Goal: Task Accomplishment & Management: Complete application form

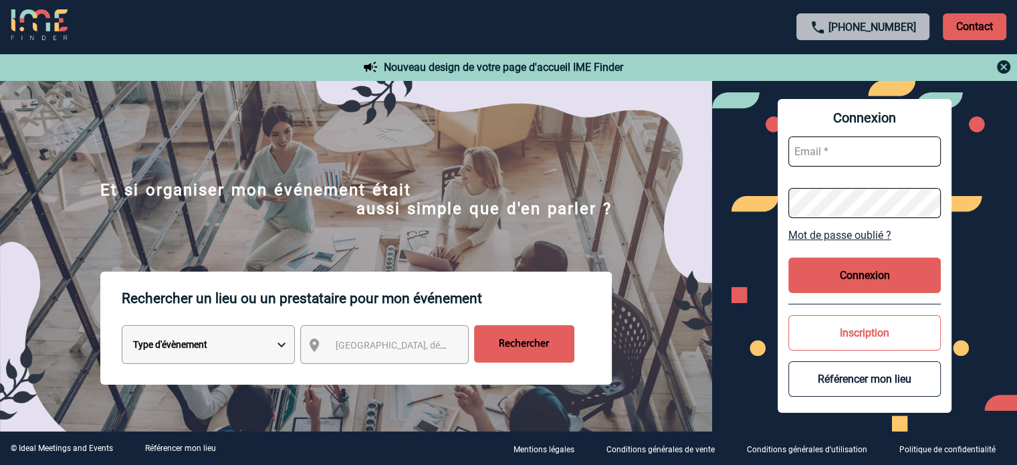
type input "tthiam@ime-groupe.com"
click at [867, 272] on button "Connexion" at bounding box center [865, 275] width 152 height 35
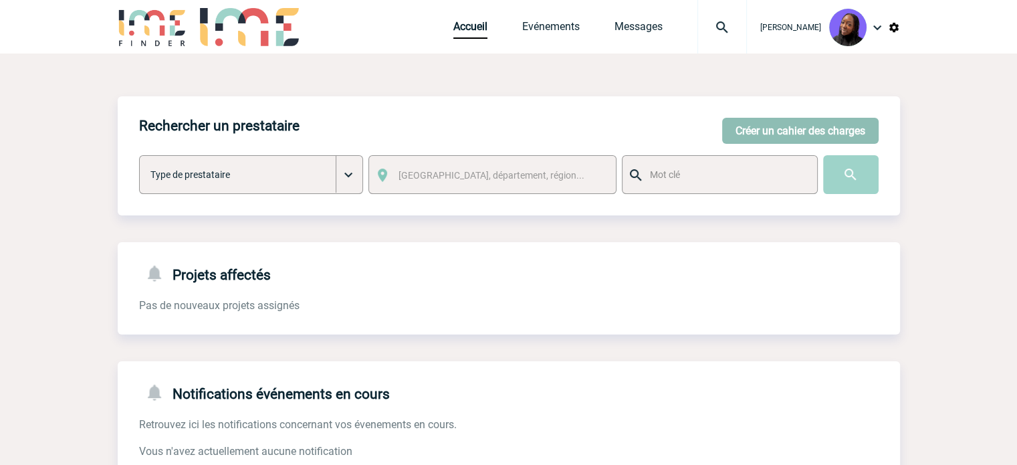
click at [758, 126] on button "Créer un cahier des charges" at bounding box center [800, 131] width 157 height 26
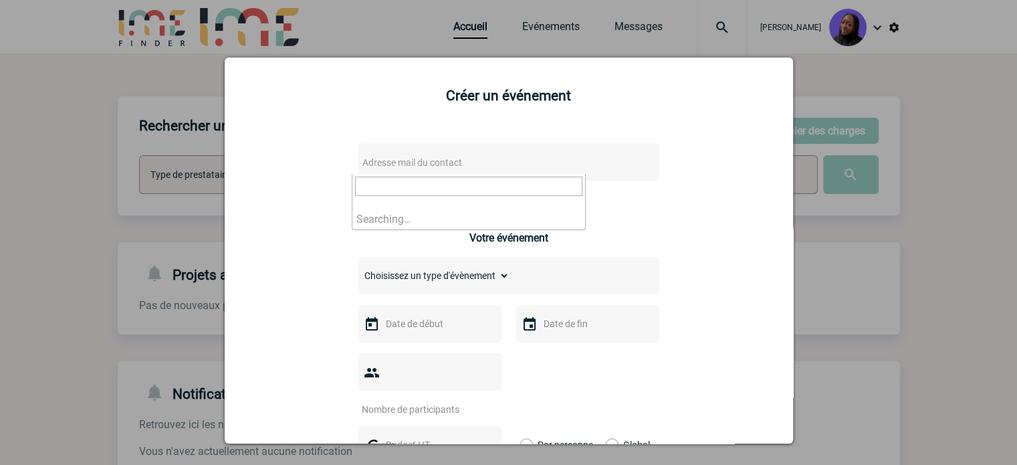
click at [449, 157] on span "Adresse mail du contact" at bounding box center [474, 162] width 234 height 19
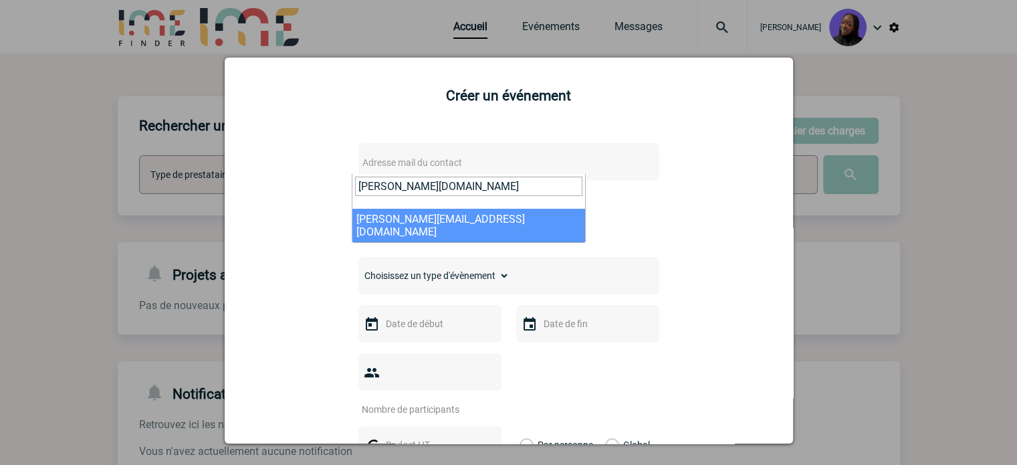
type input "[PERSON_NAME][DOMAIN_NAME]"
select select "130377"
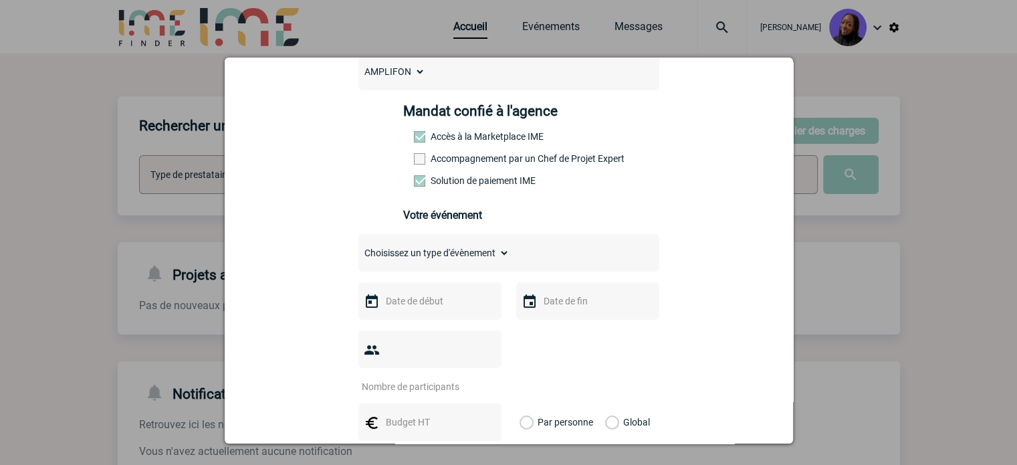
scroll to position [201, 0]
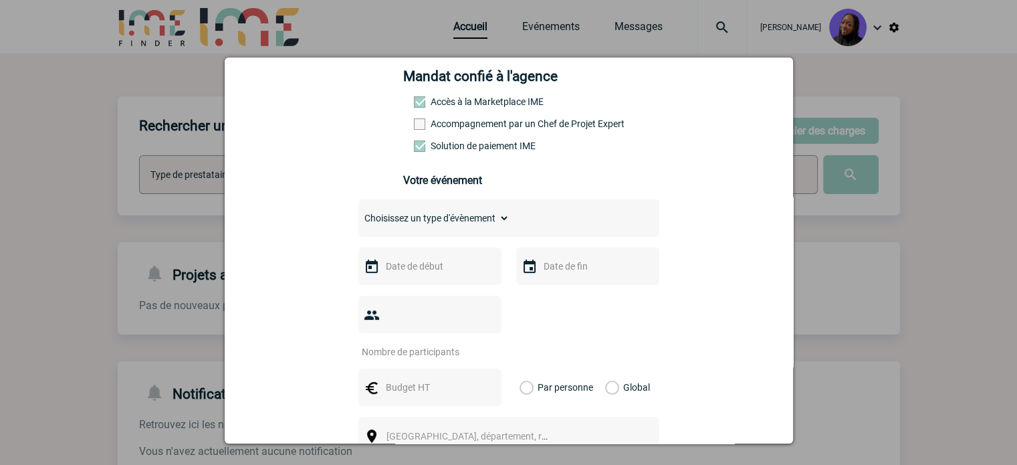
click at [457, 122] on label "Accompagnement par un Chef de Projet Expert" at bounding box center [443, 123] width 59 height 11
click at [0, 0] on input "Accompagnement par un Chef de Projet Expert" at bounding box center [0, 0] width 0 height 0
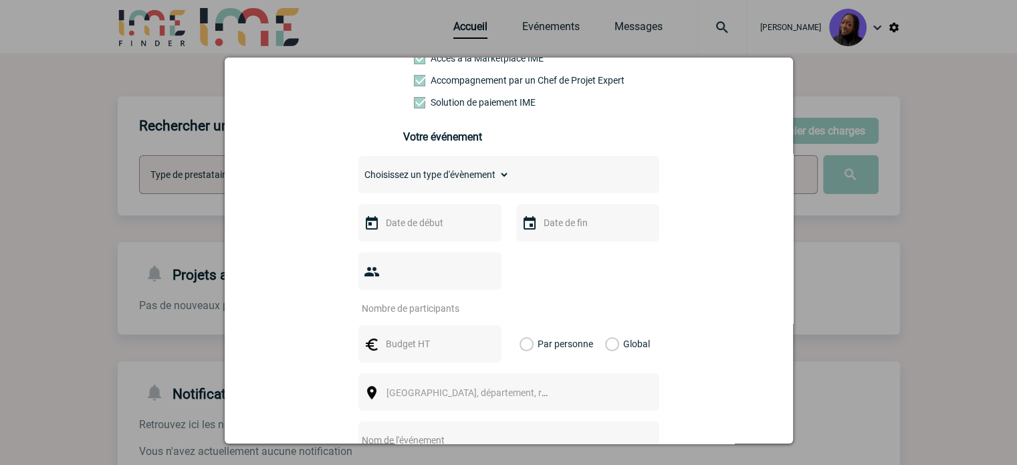
scroll to position [268, 0]
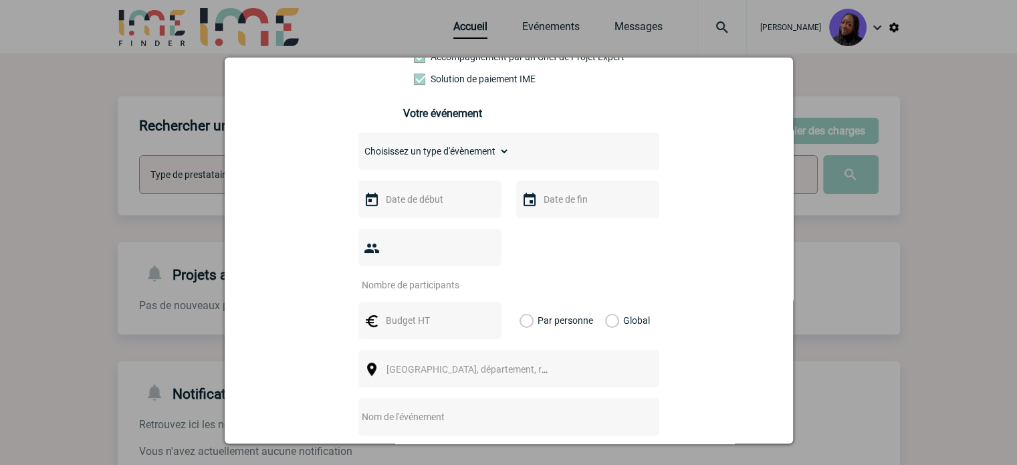
click at [443, 152] on select "Choisissez un type d'évènement Séminaire avec nuitée Séminaire sans nuitée Repa…" at bounding box center [434, 151] width 151 height 19
select select "3"
click at [359, 146] on select "Choisissez un type d'évènement Séminaire avec nuitée Séminaire sans nuitée Repa…" at bounding box center [434, 151] width 151 height 19
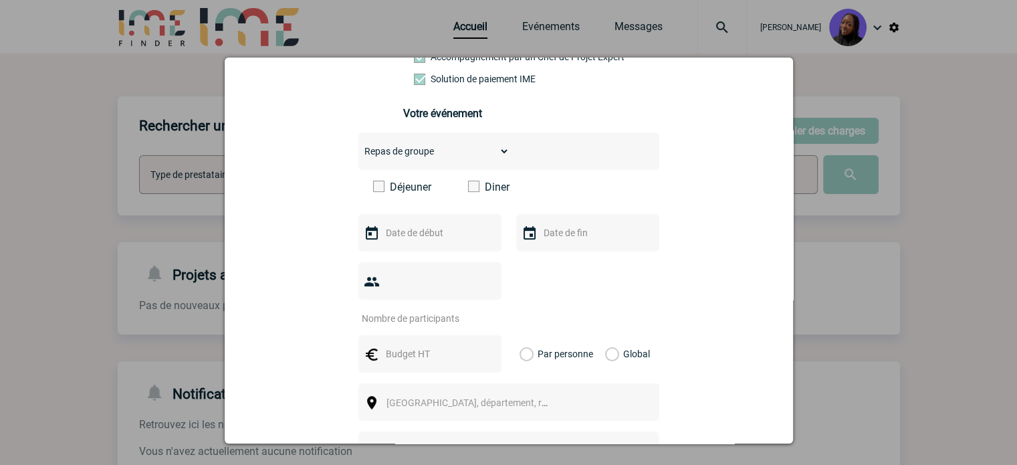
click at [468, 192] on span at bounding box center [473, 186] width 11 height 11
click at [0, 0] on input "Diner" at bounding box center [0, 0] width 0 height 0
click at [423, 241] on input "text" at bounding box center [429, 232] width 92 height 17
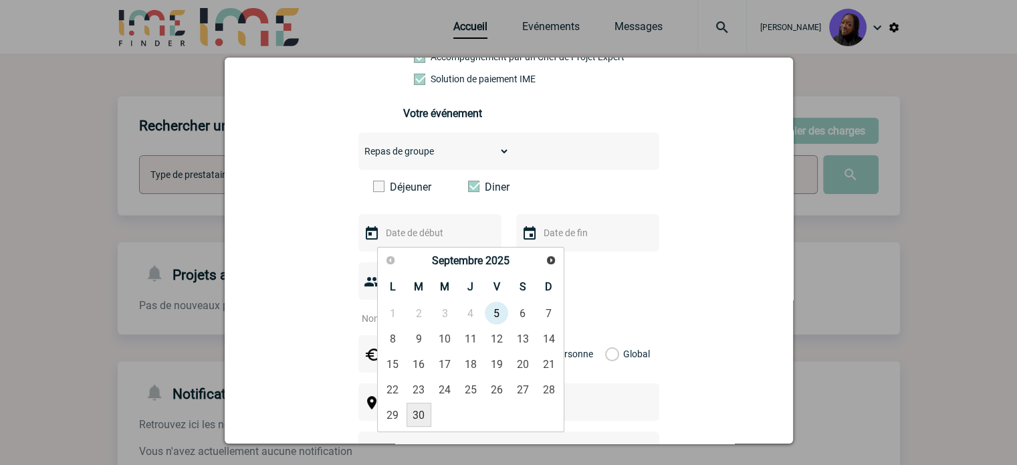
click at [413, 412] on link "30" at bounding box center [419, 415] width 25 height 24
type input "[DATE]"
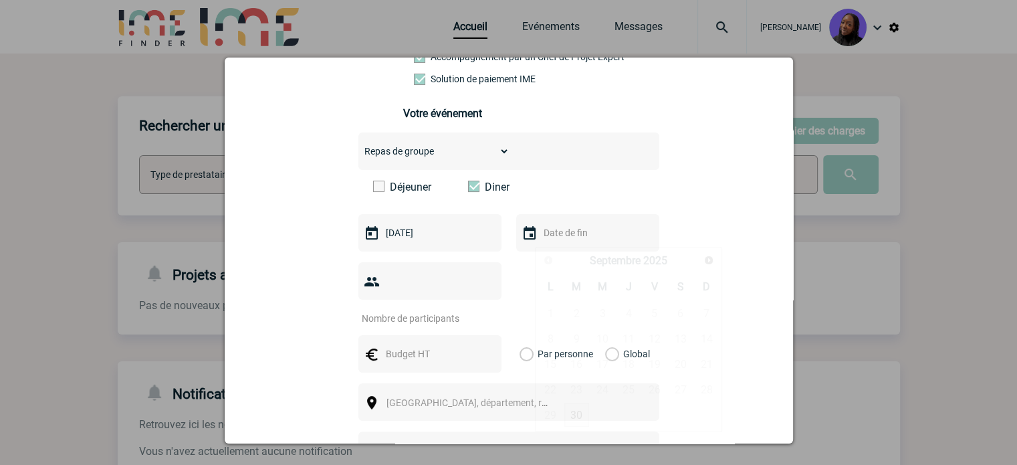
click at [570, 241] on input "text" at bounding box center [586, 232] width 92 height 17
click at [578, 409] on link "30" at bounding box center [577, 415] width 25 height 24
type input "[DATE]"
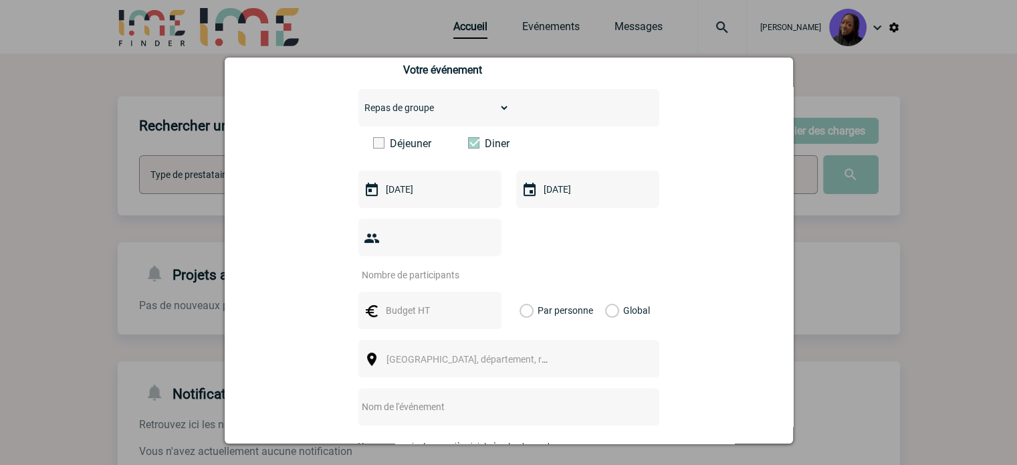
scroll to position [334, 0]
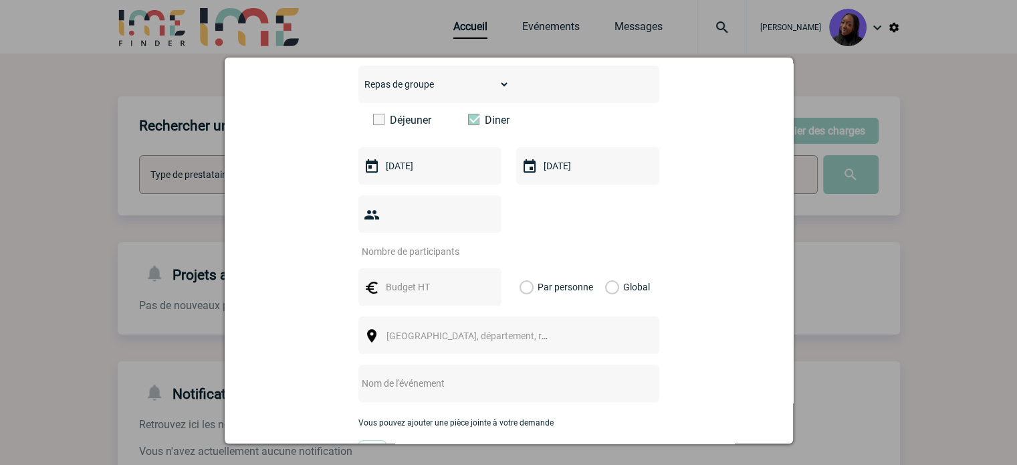
click at [428, 243] on input "number" at bounding box center [422, 251] width 126 height 17
type input "35"
click at [420, 278] on input "text" at bounding box center [429, 286] width 92 height 17
type input "1"
type input "2100"
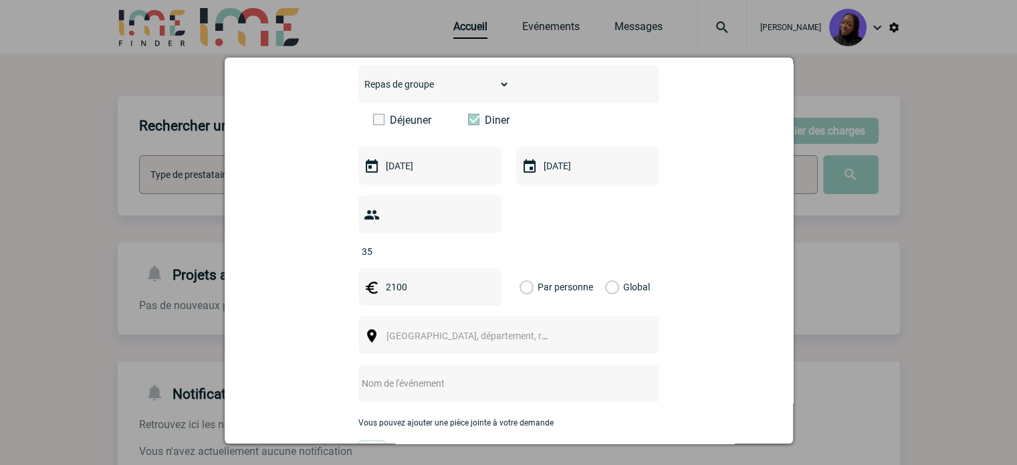
click at [607, 268] on label "Global" at bounding box center [609, 286] width 9 height 37
click at [0, 0] on input "Global" at bounding box center [0, 0] width 0 height 0
click at [504, 326] on span "[GEOGRAPHIC_DATA], département, région..." at bounding box center [473, 335] width 184 height 19
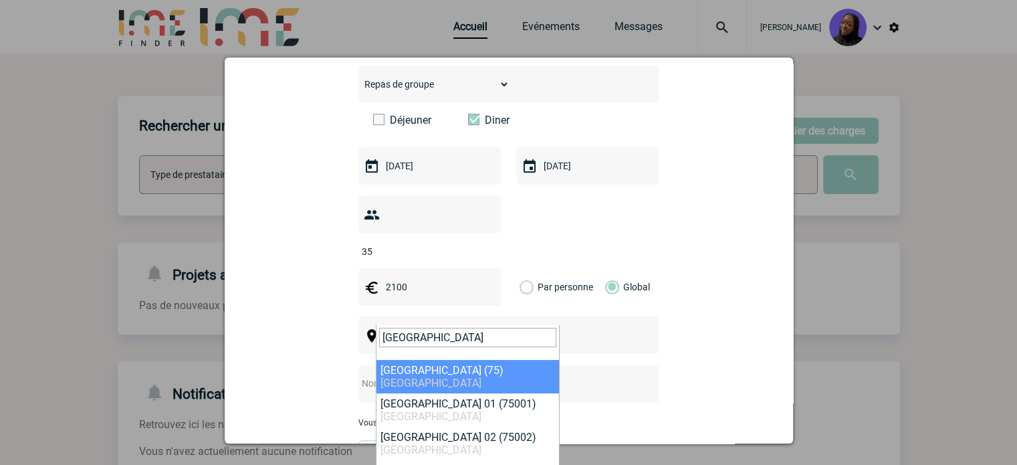
type input "[GEOGRAPHIC_DATA]"
drag, startPoint x: 446, startPoint y: 368, endPoint x: 391, endPoint y: 372, distance: 55.0
select select "3"
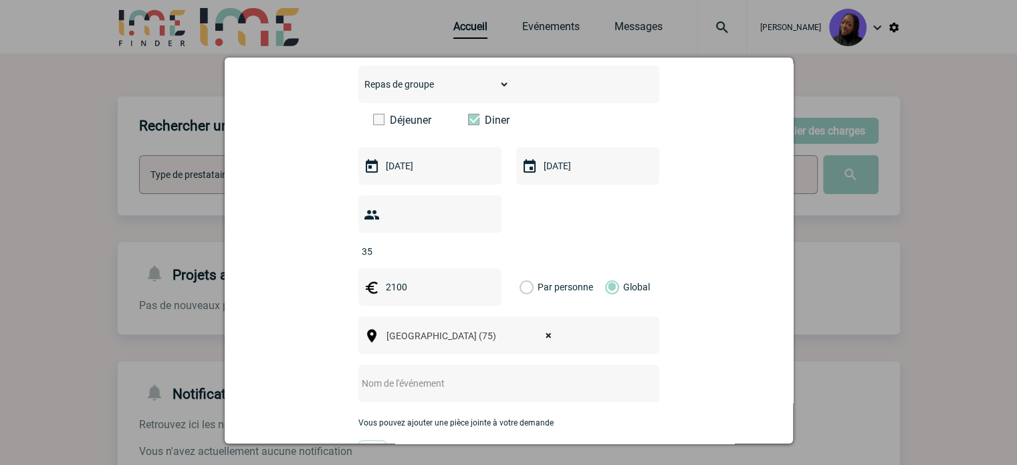
click at [406, 375] on input "text" at bounding box center [492, 383] width 266 height 17
paste input "retraite collègue"
click at [359, 375] on input "retraite collègue" at bounding box center [492, 383] width 266 height 17
click at [490, 375] on input "Soirée départ en retraite collègue" at bounding box center [492, 383] width 266 height 17
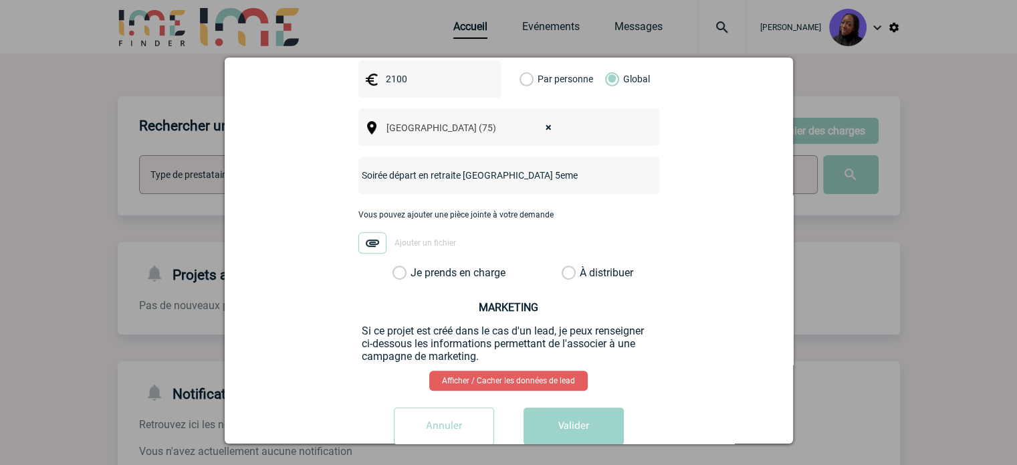
scroll to position [554, 0]
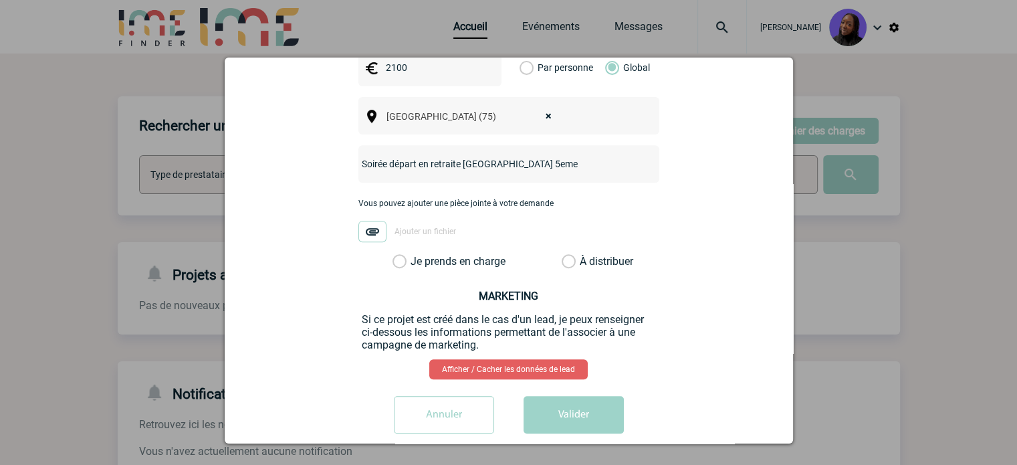
type input "Soirée départ en retraite [GEOGRAPHIC_DATA] 5eme"
click at [393, 255] on label "Je prends en charge" at bounding box center [404, 261] width 23 height 13
click at [0, 0] on input "Je prends en charge" at bounding box center [0, 0] width 0 height 0
click at [578, 396] on button "Valider" at bounding box center [574, 414] width 100 height 37
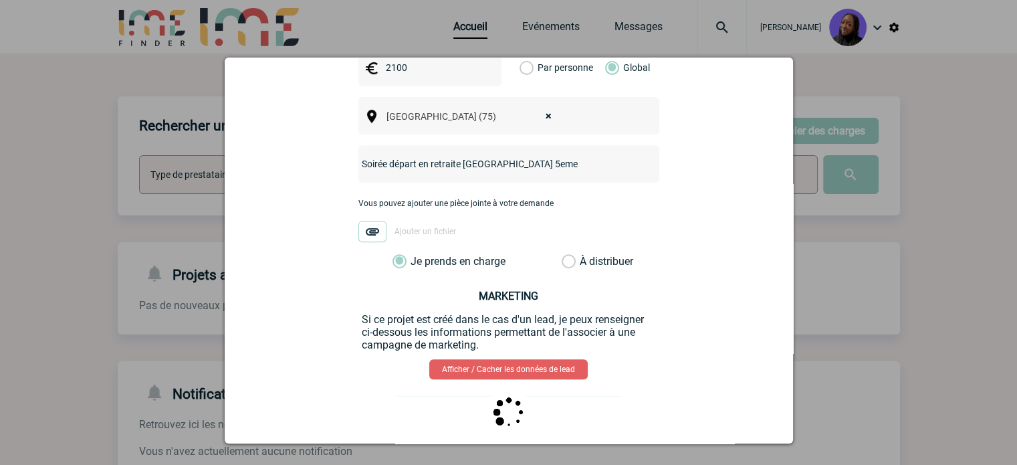
scroll to position [0, 0]
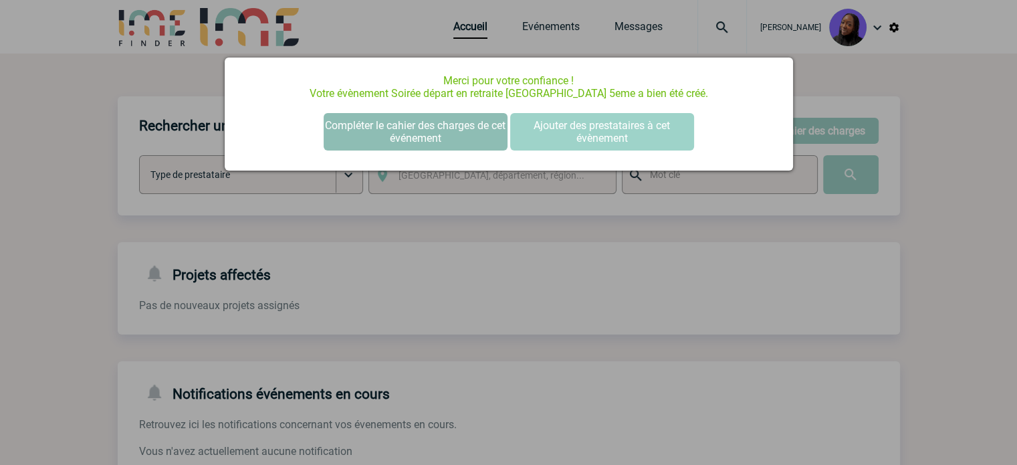
click at [342, 138] on button "Compléter le cahier des charges de cet événement" at bounding box center [416, 131] width 184 height 37
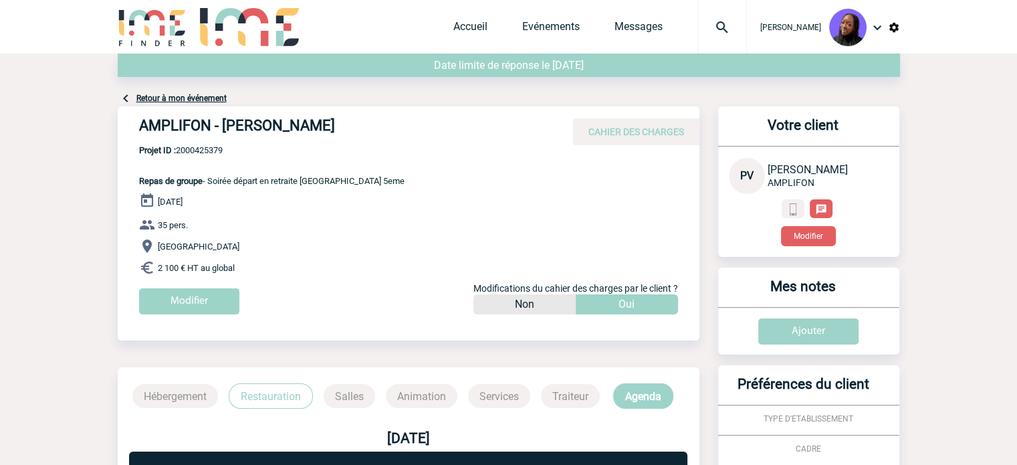
click at [215, 148] on span "Projet ID : 2000425379" at bounding box center [272, 150] width 266 height 10
click at [216, 148] on span "Projet ID : 2000425379" at bounding box center [272, 150] width 266 height 10
copy span "2000425379"
drag, startPoint x: 302, startPoint y: 227, endPoint x: 225, endPoint y: 285, distance: 96.6
click at [300, 232] on p "35 pers." at bounding box center [419, 225] width 560 height 16
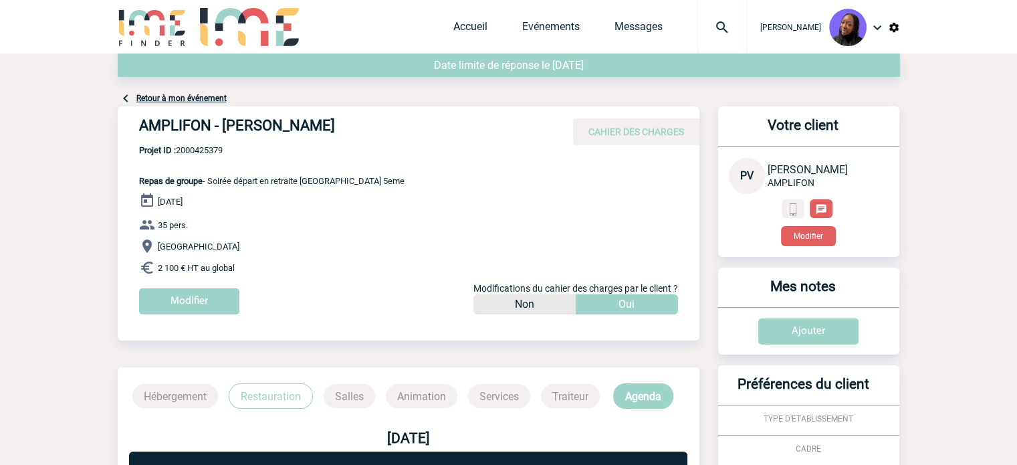
click at [281, 118] on h4 "AMPLIFON - Pauline VALET" at bounding box center [339, 128] width 401 height 23
copy div "AMPLIFON - Pauline VALET"
click at [201, 146] on span "Projet ID : 2000425379" at bounding box center [272, 150] width 266 height 10
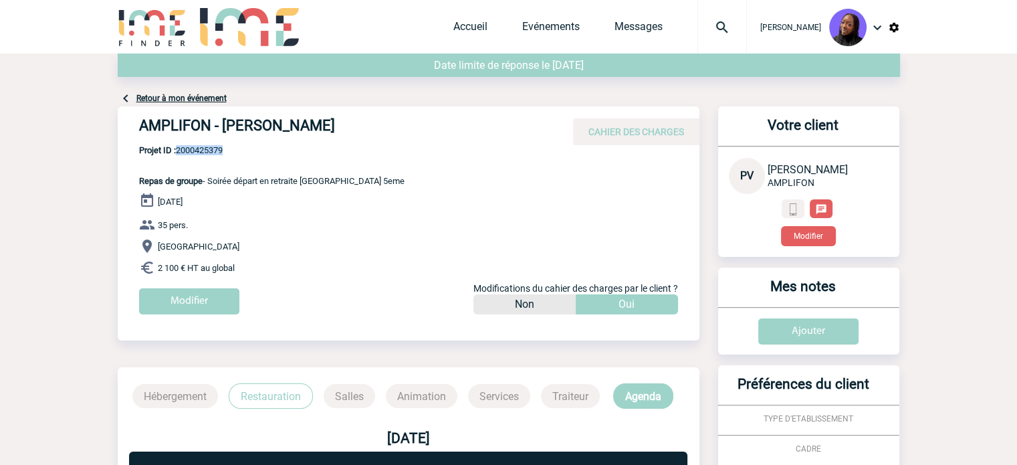
click at [201, 146] on span "Projet ID : 2000425379" at bounding box center [272, 150] width 266 height 10
copy span "2000425379"
drag, startPoint x: 260, startPoint y: 268, endPoint x: 131, endPoint y: 180, distance: 155.5
click at [131, 180] on div "AMPLIFON - Pauline VALET CAHIER DES CHARGES AMPLIFON - Pauline VALET - Repas de…" at bounding box center [409, 215] width 582 height 218
copy div "Repas de groupe - Soirée départ en retraite Paris 5eme 30 Septembre 2025 35 per…"
